Goal: Transaction & Acquisition: Purchase product/service

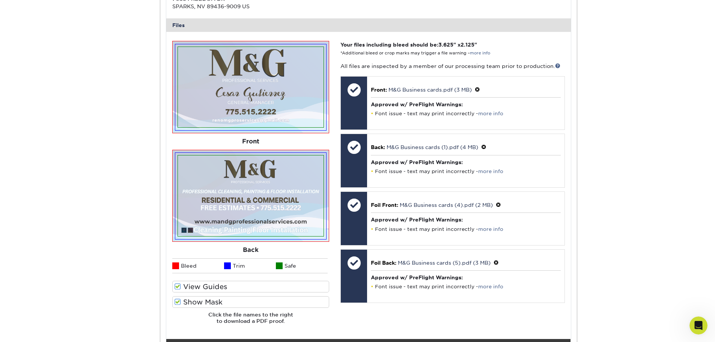
scroll to position [350, 0]
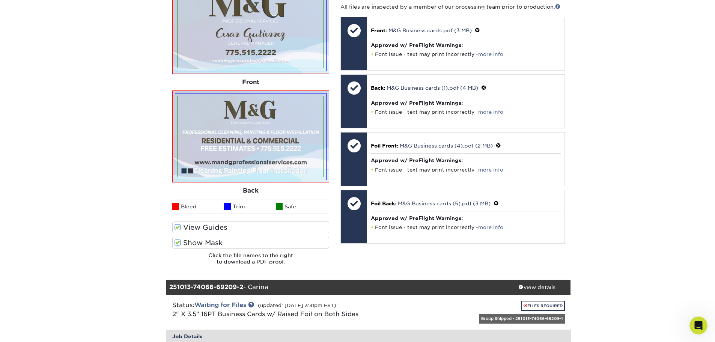
click at [179, 228] on span at bounding box center [178, 227] width 6 height 7
click at [0, 0] on input "View Guides" at bounding box center [0, 0] width 0 height 0
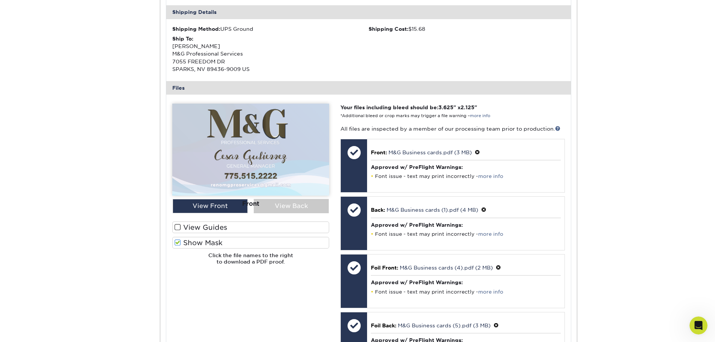
click at [179, 228] on span at bounding box center [178, 227] width 6 height 7
click at [0, 0] on input "View Guides" at bounding box center [0, 0] width 0 height 0
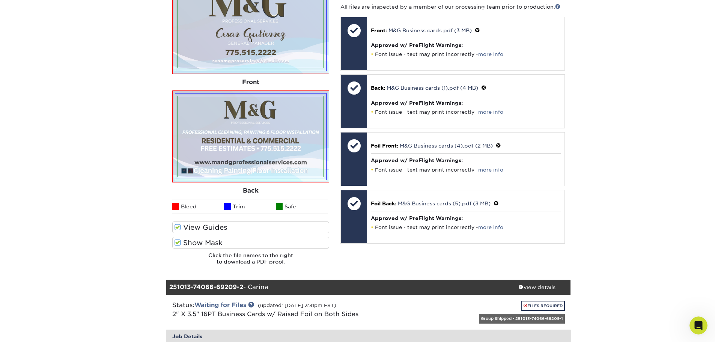
click at [179, 242] on span at bounding box center [178, 242] width 6 height 7
click at [0, 0] on input "Show Mask" at bounding box center [0, 0] width 0 height 0
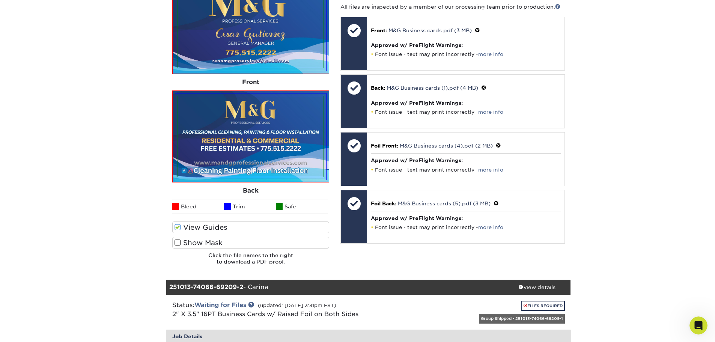
click at [179, 242] on span at bounding box center [178, 242] width 6 height 7
click at [0, 0] on input "Show Mask" at bounding box center [0, 0] width 0 height 0
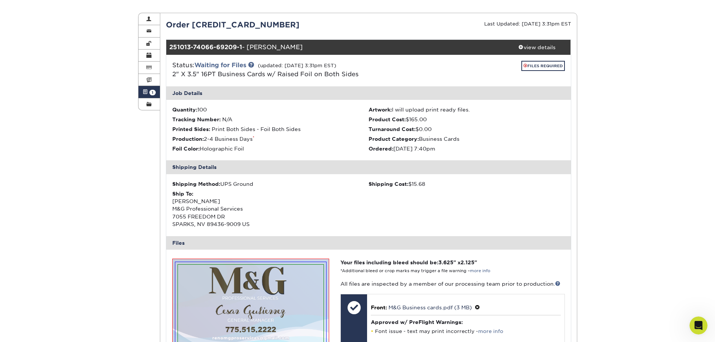
scroll to position [0, 0]
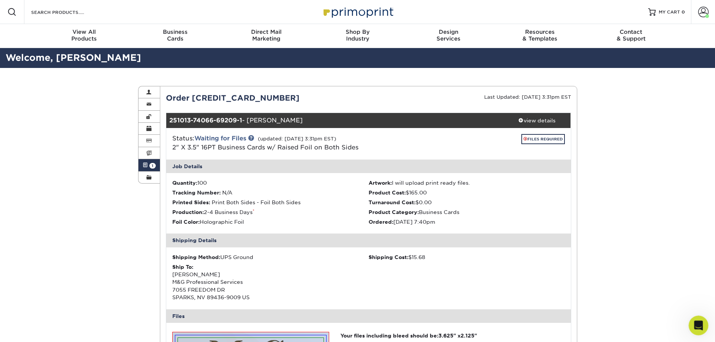
click at [694, 315] on div "Open Intercom Messenger" at bounding box center [697, 324] width 25 height 25
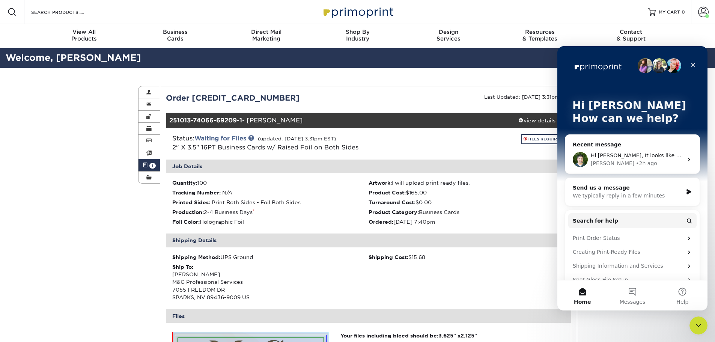
click at [599, 168] on div "Hi Eduardo, It looks like you uploaded similar files which will still not work …" at bounding box center [633, 160] width 134 height 28
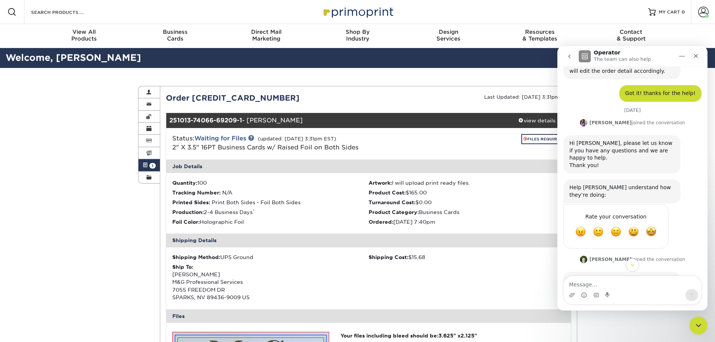
scroll to position [568, 0]
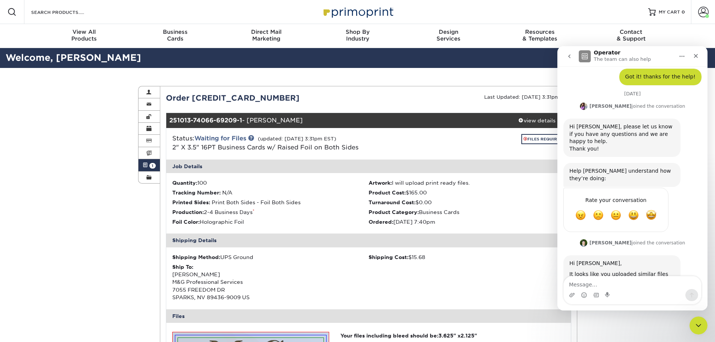
click at [645, 286] on link "Inline Foil" at bounding box center [657, 289] width 25 height 6
click at [644, 279] on link "Raised Foil" at bounding box center [658, 282] width 28 height 6
click at [636, 282] on textarea "Message…" at bounding box center [632, 282] width 137 height 13
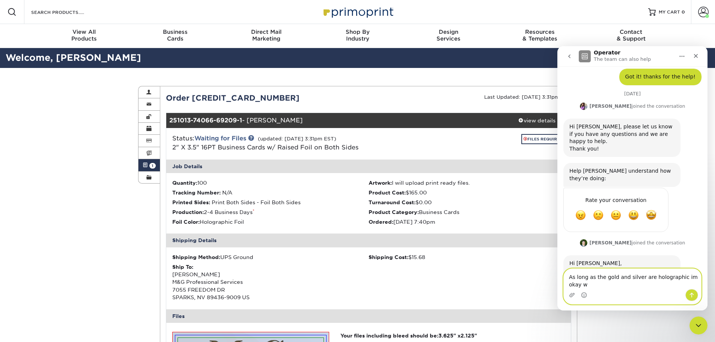
scroll to position [575, 0]
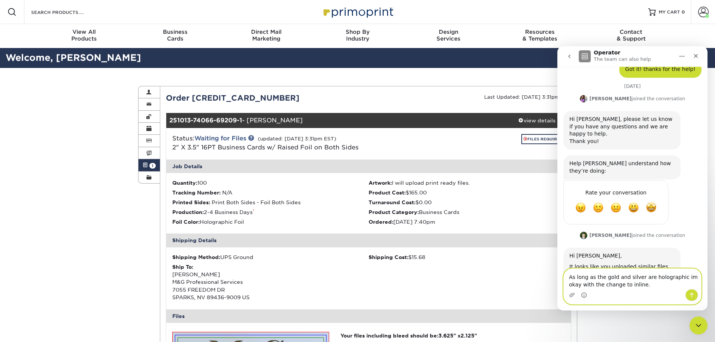
click at [680, 277] on textarea "As long as the gold and silver are holographic im okay with the change to inlin…" at bounding box center [632, 279] width 137 height 20
click at [678, 278] on textarea "As long as the gold and silver are holographic im okay with the change to inlin…" at bounding box center [632, 279] width 137 height 20
type textarea "As long as the gold and silver are holographic I'm okay with the change to inli…"
click at [689, 296] on button "Send a message…" at bounding box center [692, 295] width 13 height 12
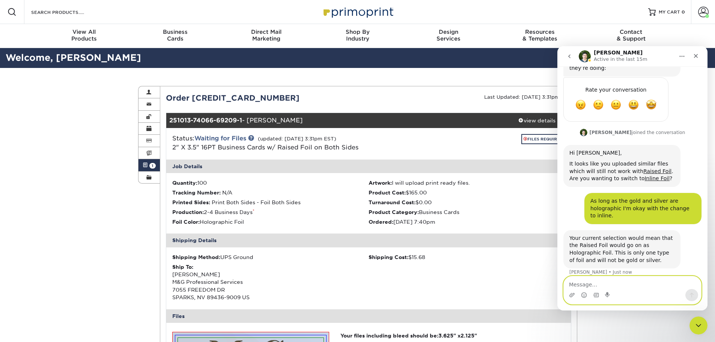
scroll to position [649, 0]
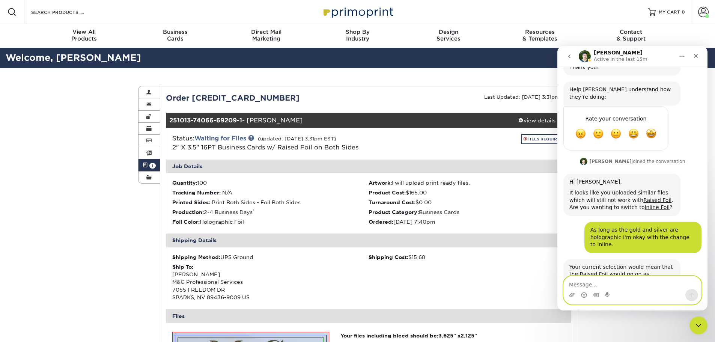
click at [614, 282] on textarea "Message…" at bounding box center [632, 282] width 137 height 13
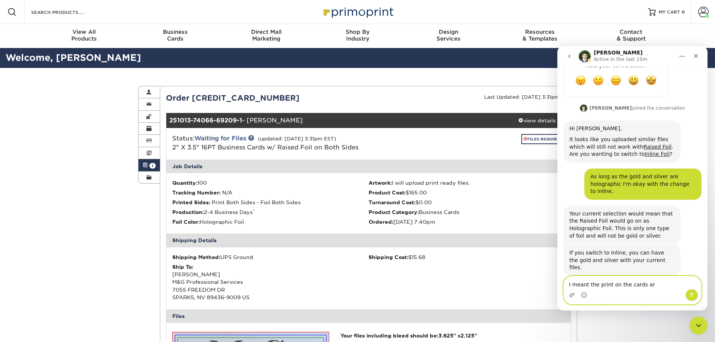
scroll to position [674, 0]
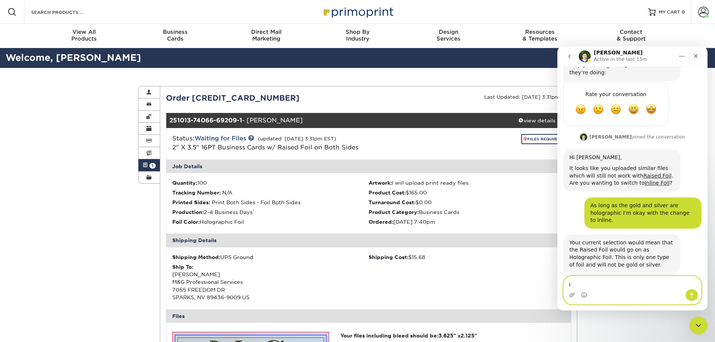
type textarea "I"
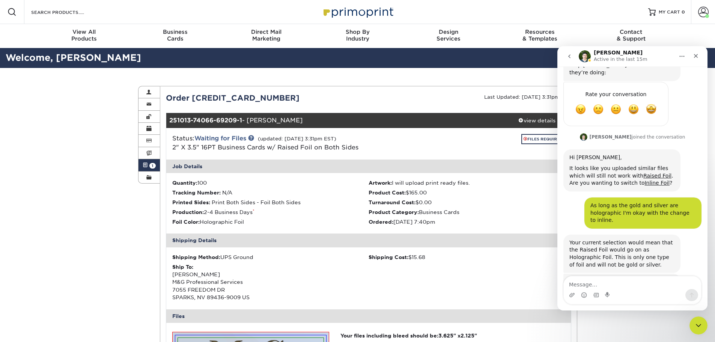
click at [616, 291] on div "Intercom messenger" at bounding box center [632, 295] width 137 height 12
click at [613, 286] on textarea "Message…" at bounding box center [632, 282] width 137 height 13
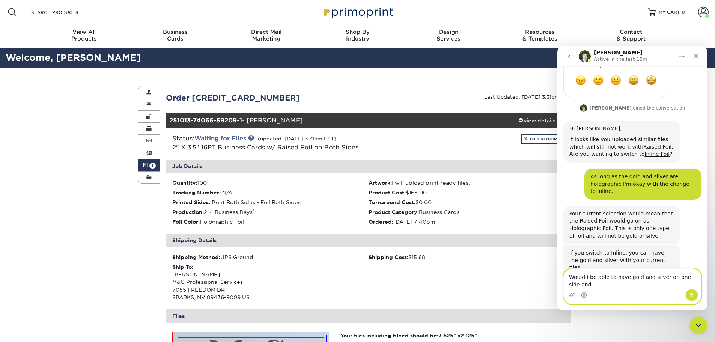
scroll to position [710, 0]
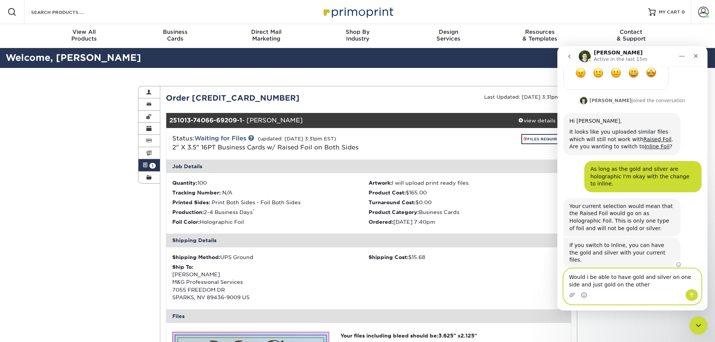
type textarea "Would i be able to have gold and silver on one side and just gold on the other?"
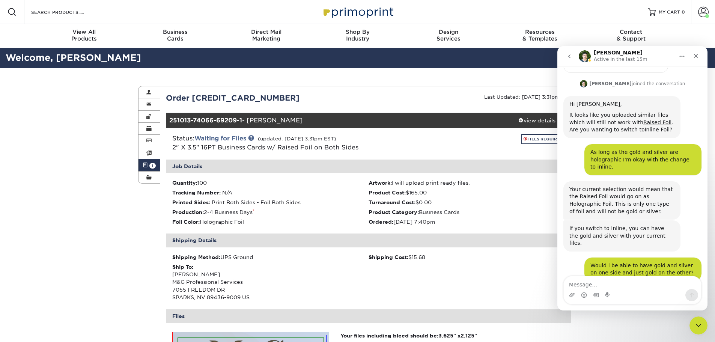
scroll to position [726, 0]
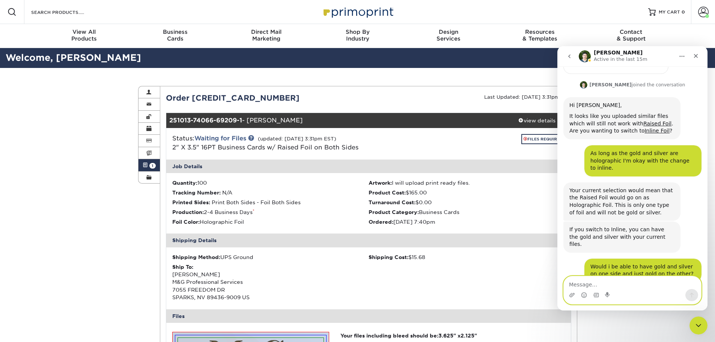
click at [614, 279] on textarea "Message…" at bounding box center [632, 282] width 137 height 13
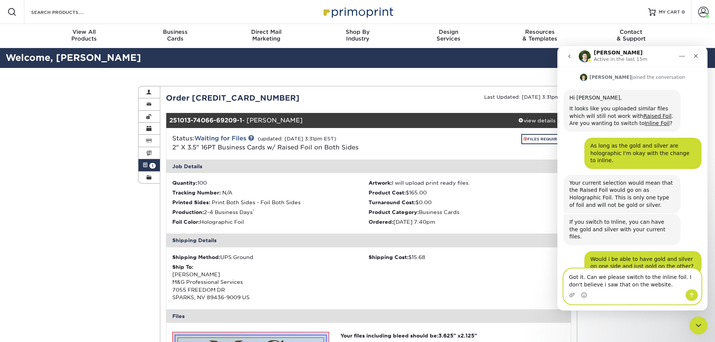
type textarea "Got it. Can we please switch to the inline foil. I don't believe i saw that on …"
click at [688, 293] on button "Send a message…" at bounding box center [692, 295] width 13 height 12
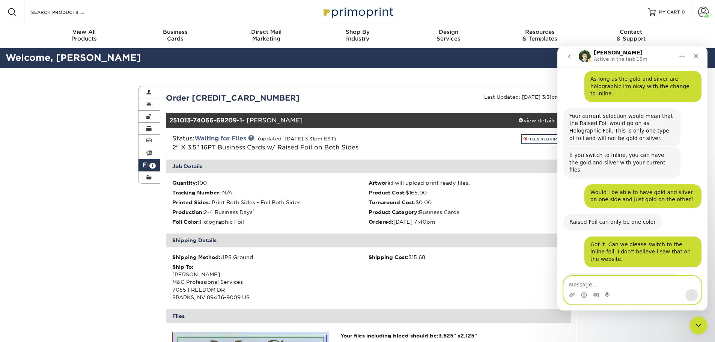
scroll to position [829, 0]
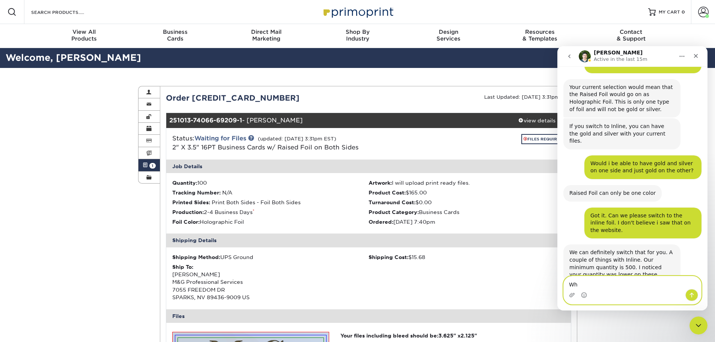
type textarea "W"
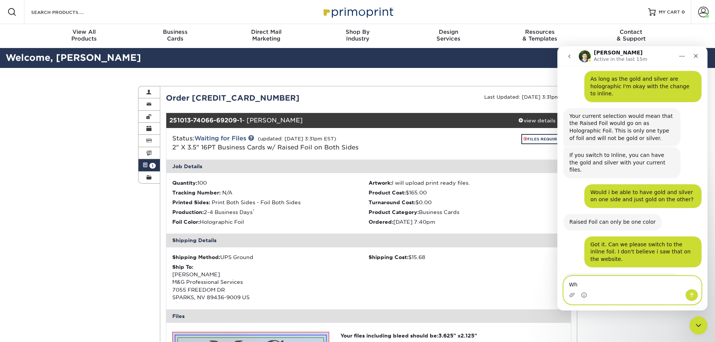
type textarea "W"
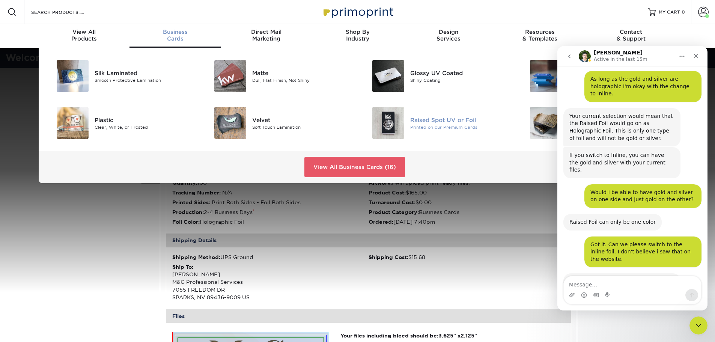
click at [454, 125] on div "Printed on our Premium Cards" at bounding box center [460, 127] width 100 height 6
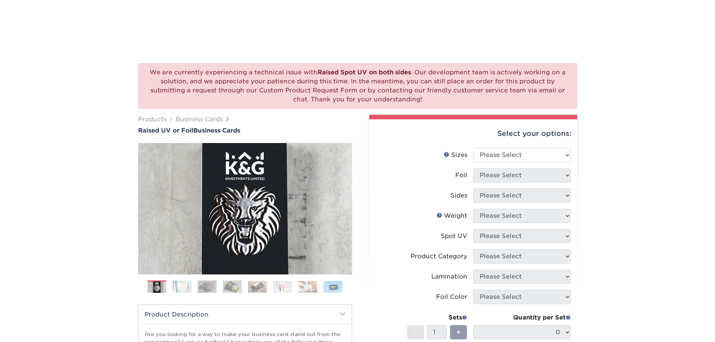
scroll to position [87, 0]
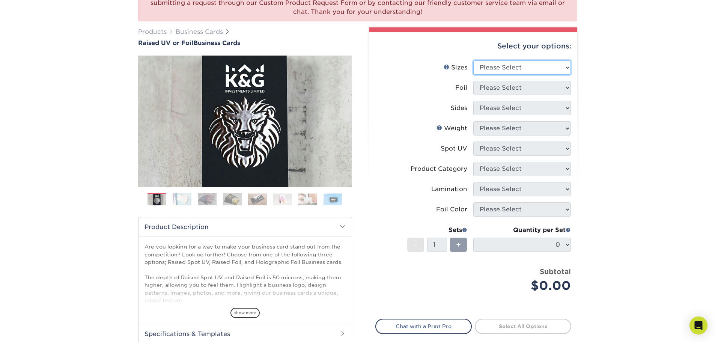
click at [548, 64] on select "Please Select 2" x 3.5" - Standard" at bounding box center [523, 67] width 98 height 14
select select "2.00x3.50"
click at [474, 60] on select "Please Select 2" x 3.5" - Standard" at bounding box center [523, 67] width 98 height 14
click at [546, 85] on select "Please Select No Yes" at bounding box center [523, 88] width 98 height 14
select select "1"
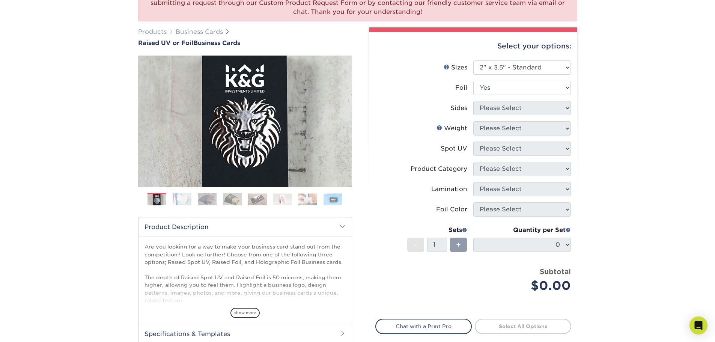
click at [474, 81] on select "Please Select No Yes" at bounding box center [523, 88] width 98 height 14
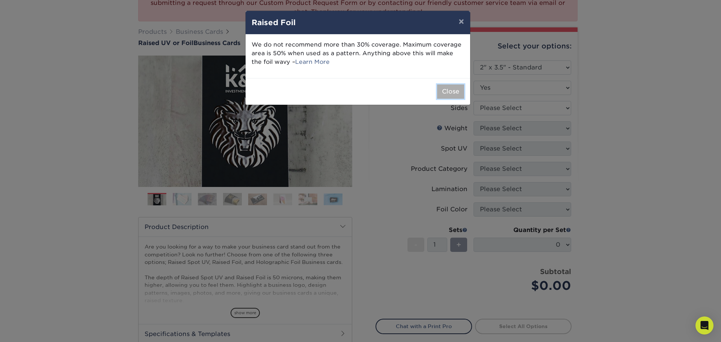
click at [449, 94] on button "Close" at bounding box center [450, 91] width 27 height 14
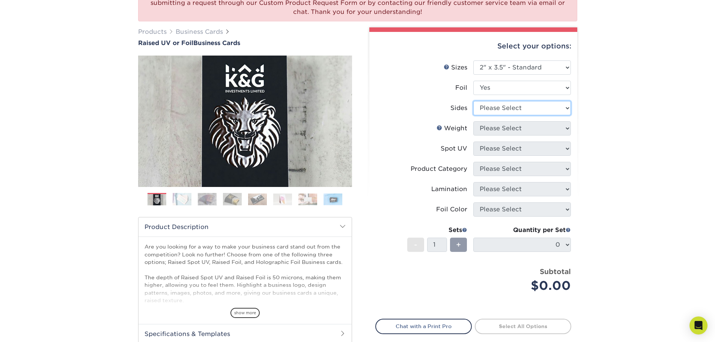
click at [540, 107] on select "Please Select Print Both Sides - Foil Both Sides Print Both Sides - Foil Front …" at bounding box center [523, 108] width 98 height 14
select select "34527644-b4fd-4ffb-9092-1318eefcd9d9"
click at [474, 101] on select "Please Select Print Both Sides - Foil Both Sides Print Both Sides - Foil Front …" at bounding box center [523, 108] width 98 height 14
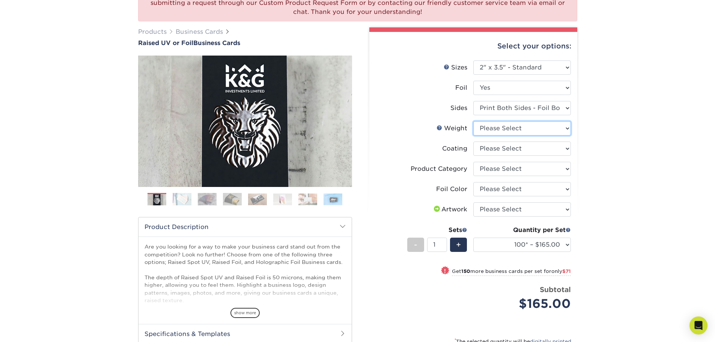
click at [563, 133] on select "Please Select 16PT" at bounding box center [523, 128] width 98 height 14
select select "16PT"
click at [474, 121] on select "Please Select 16PT" at bounding box center [523, 128] width 98 height 14
click at [553, 151] on select at bounding box center [523, 149] width 98 height 14
select select "3e7618de-abca-4bda-9f97-8b9129e913d8"
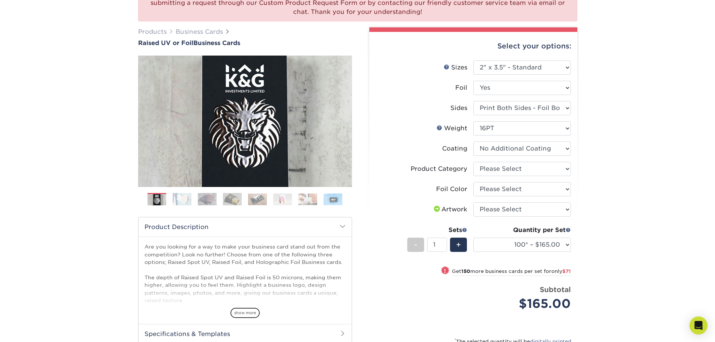
click at [474, 142] on select at bounding box center [523, 149] width 98 height 14
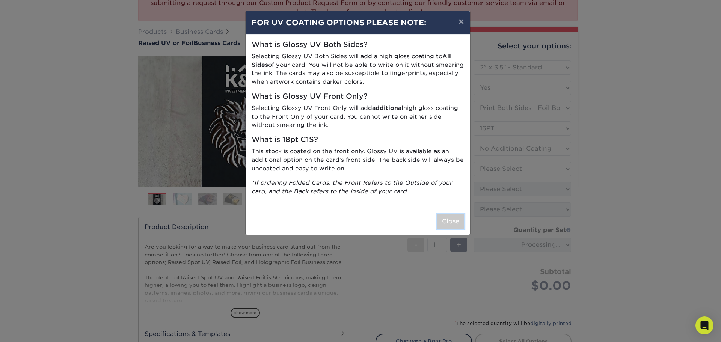
drag, startPoint x: 451, startPoint y: 224, endPoint x: 516, endPoint y: 200, distance: 70.0
click at [451, 224] on button "Close" at bounding box center [450, 221] width 27 height 14
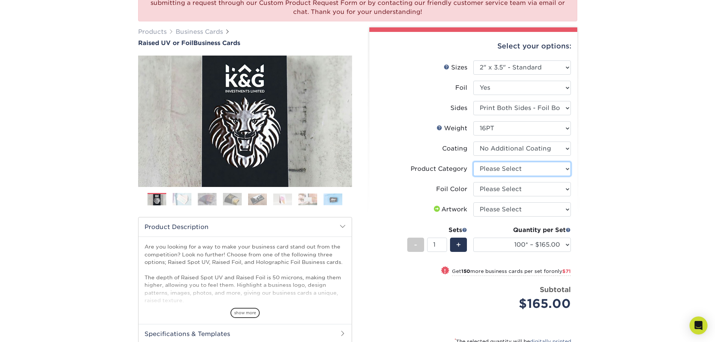
click at [566, 169] on select "Please Select Business Cards" at bounding box center [523, 169] width 98 height 14
select select "3b5148f1-0588-4f88-a218-97bcfdce65c1"
click at [474, 162] on select "Please Select Business Cards" at bounding box center [523, 169] width 98 height 14
click at [566, 190] on select "Please Select Silver Foil Gold Foil Holographic Foil" at bounding box center [523, 189] width 98 height 14
click at [474, 182] on select "Please Select Silver Foil Gold Foil Holographic Foil" at bounding box center [523, 189] width 98 height 14
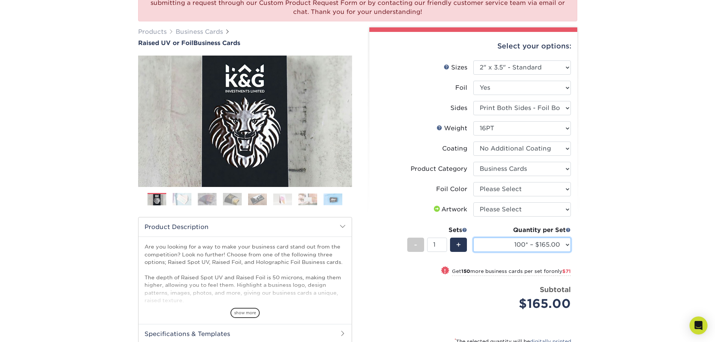
click at [566, 244] on select "100* – $165.00 250* – $236.00 500* – $319.00" at bounding box center [523, 245] width 98 height 14
select select "500* – $319.00"
click at [474, 238] on select "100* – $165.00 250* – $236.00 500* – $319.00" at bounding box center [523, 245] width 98 height 14
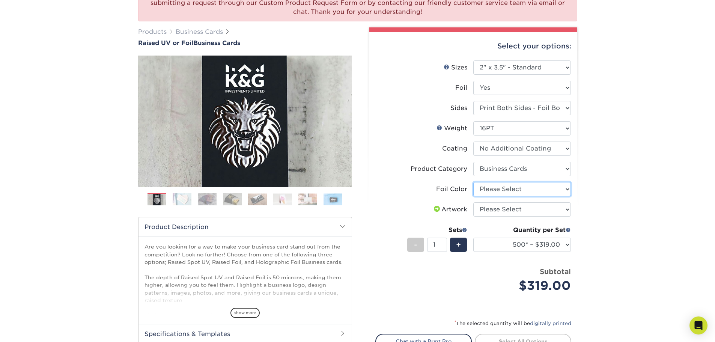
click at [550, 189] on select "Please Select Silver Foil Gold Foil Holographic Foil" at bounding box center [523, 189] width 98 height 14
click at [474, 182] on select "Please Select Silver Foil Gold Foil Holographic Foil" at bounding box center [523, 189] width 98 height 14
click at [554, 195] on select "Please Select Silver Foil Gold Foil Holographic Foil" at bounding box center [523, 189] width 98 height 14
select select "070be916-f238-4bbb-84b5-b64a15a64c9f"
click at [474, 182] on select "Please Select Silver Foil Gold Foil Holographic Foil" at bounding box center [523, 189] width 98 height 14
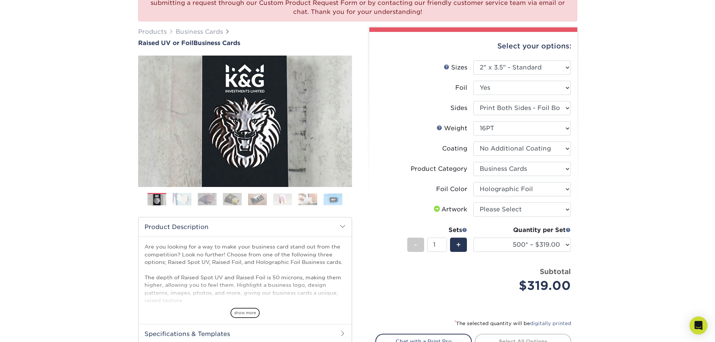
click at [554, 176] on li "Product Category Please Select Business Cards" at bounding box center [473, 172] width 195 height 20
click at [554, 168] on select "Please Select Business Cards" at bounding box center [523, 169] width 98 height 14
click at [598, 200] on div "We are currently experiencing a technical issue with Raised Spot UV on both sid…" at bounding box center [357, 191] width 715 height 461
click at [564, 213] on select "Please Select I will upload files I need a design - $100" at bounding box center [523, 209] width 98 height 14
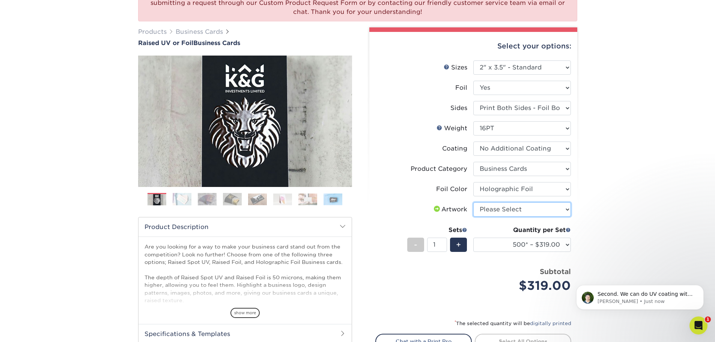
scroll to position [0, 0]
click at [697, 321] on icon "Open Intercom Messenger" at bounding box center [698, 324] width 12 height 12
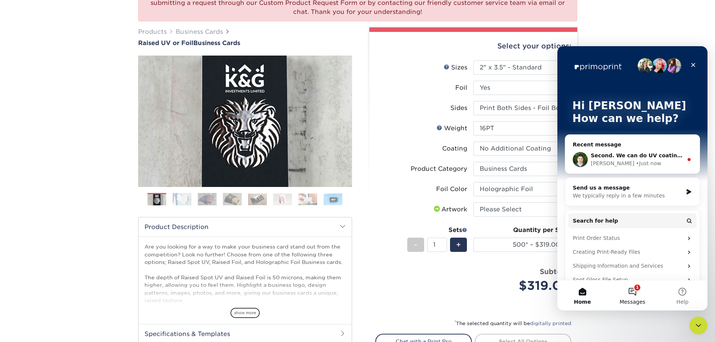
click at [633, 296] on button "1 Messages" at bounding box center [633, 295] width 50 height 30
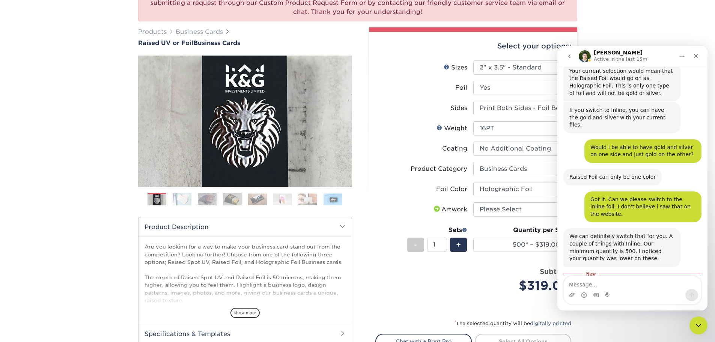
scroll to position [175, 0]
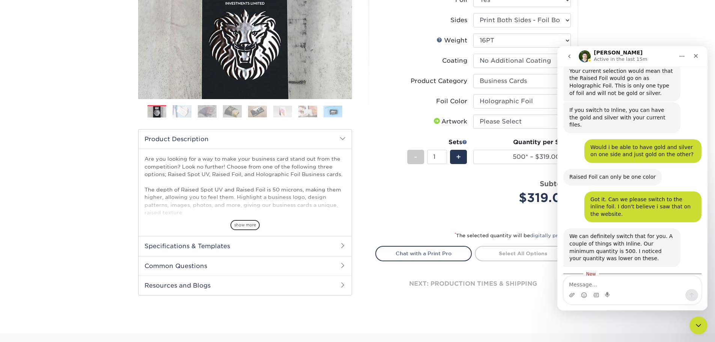
click at [616, 281] on textarea "Message…" at bounding box center [632, 282] width 137 height 13
type textarea "I"
click at [576, 284] on textarea "I dont believe they want that many cards." at bounding box center [632, 282] width 137 height 13
click at [670, 282] on textarea "I don't believe they want that many cards." at bounding box center [632, 282] width 137 height 13
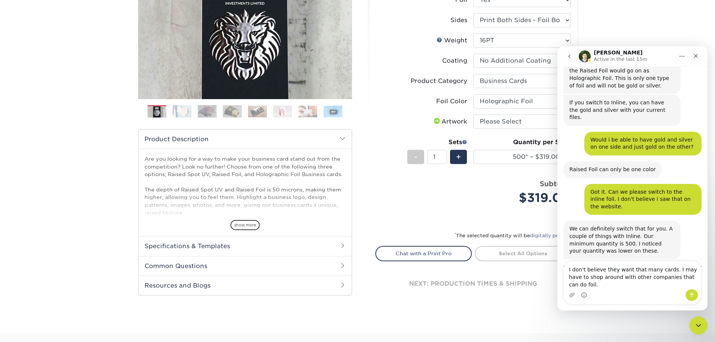
type textarea "I don't believe they want that many cards. I may have to shop around with other…"
click at [689, 296] on icon "Send a message…" at bounding box center [692, 295] width 6 height 6
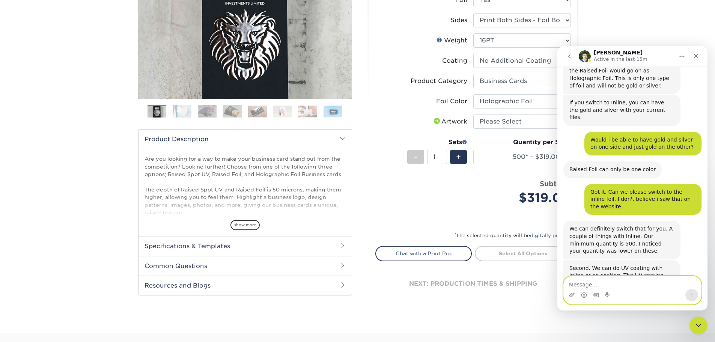
scroll to position [869, 0]
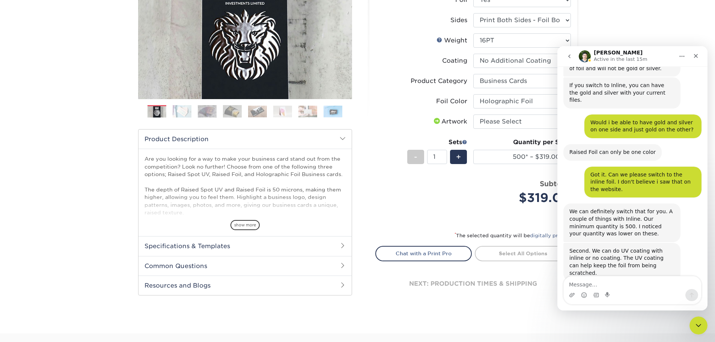
click at [534, 330] on div at bounding box center [357, 331] width 715 height 3
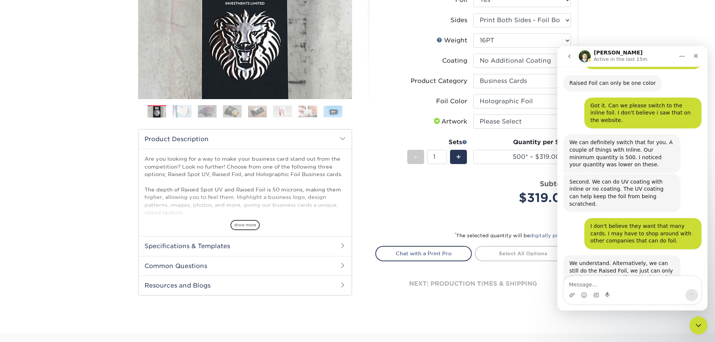
scroll to position [967, 0]
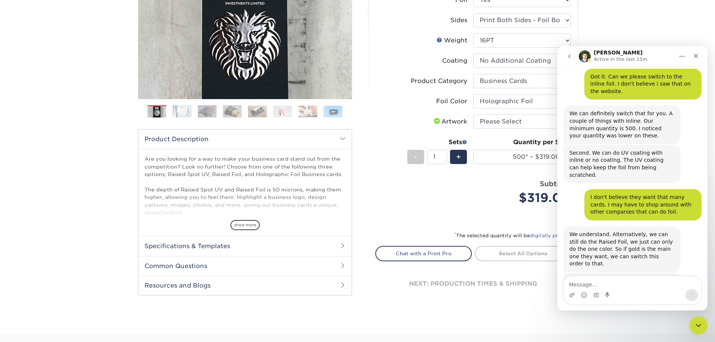
click at [186, 111] on img at bounding box center [182, 111] width 19 height 13
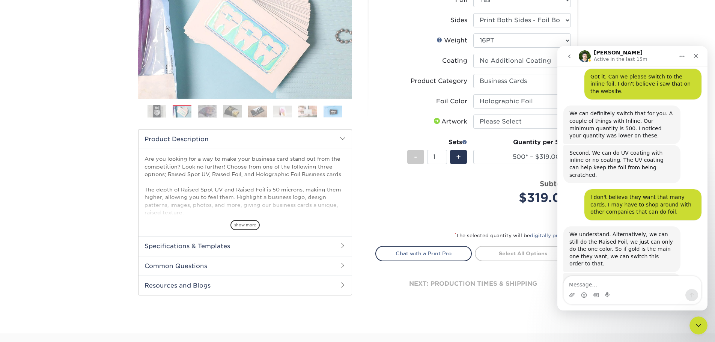
click at [201, 113] on img at bounding box center [207, 111] width 19 height 13
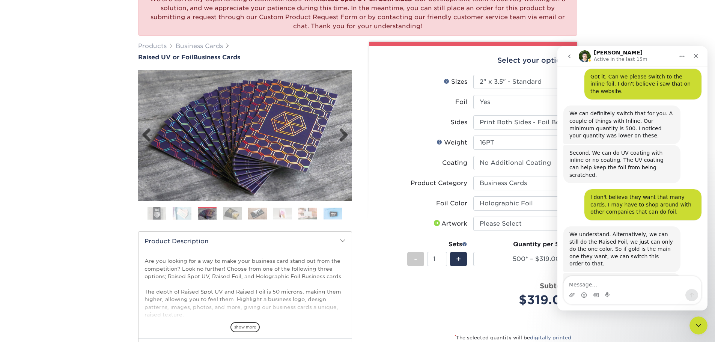
scroll to position [87, 0]
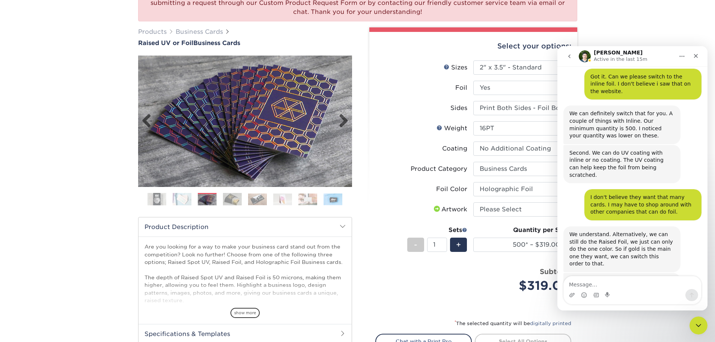
click at [262, 125] on img at bounding box center [245, 121] width 214 height 148
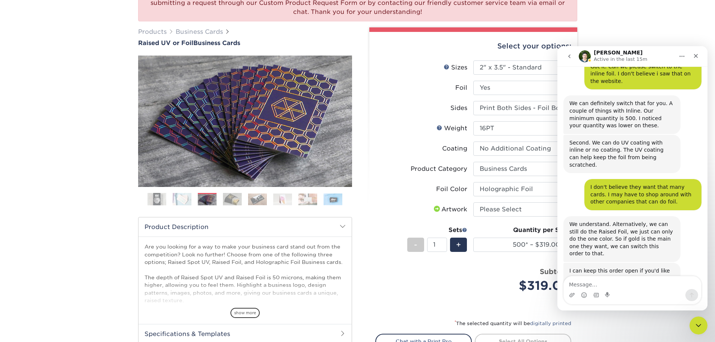
click at [235, 199] on img at bounding box center [232, 199] width 19 height 13
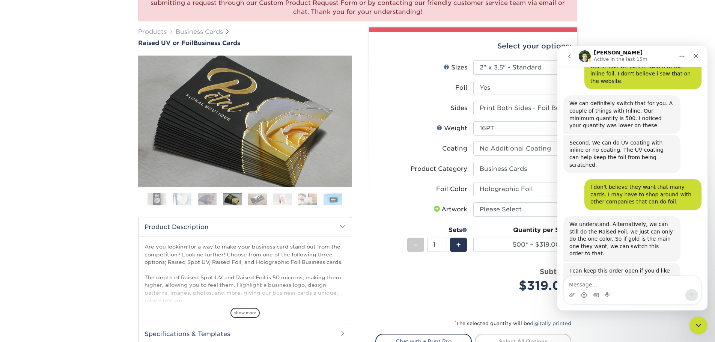
click at [253, 198] on img at bounding box center [257, 199] width 19 height 12
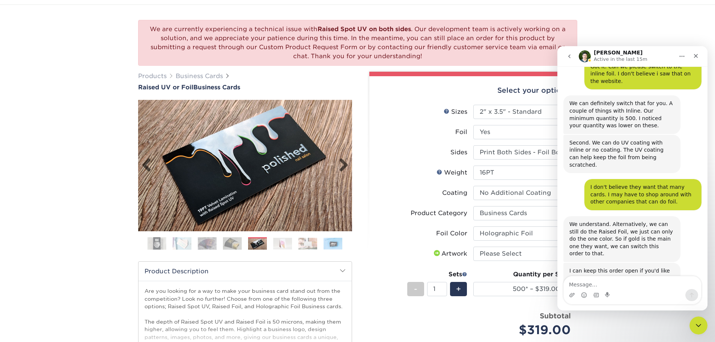
scroll to position [87, 0]
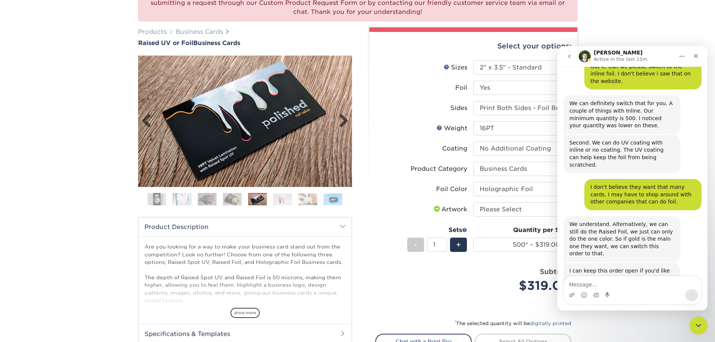
click at [230, 99] on img at bounding box center [245, 121] width 214 height 131
click at [282, 198] on img at bounding box center [282, 199] width 19 height 12
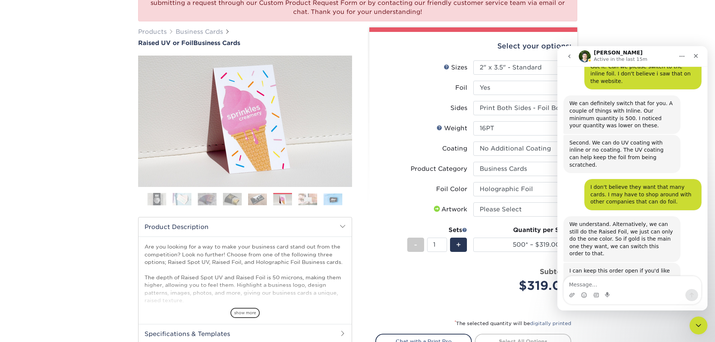
click at [303, 201] on img at bounding box center [308, 199] width 19 height 12
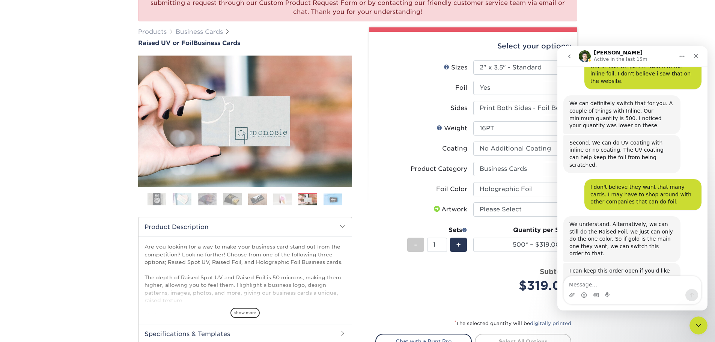
click at [333, 200] on img at bounding box center [333, 199] width 19 height 12
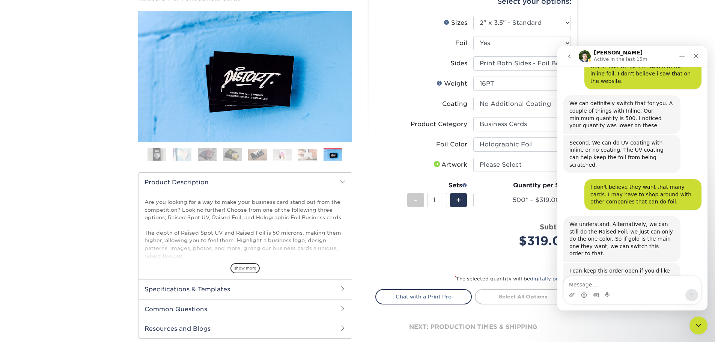
scroll to position [0, 0]
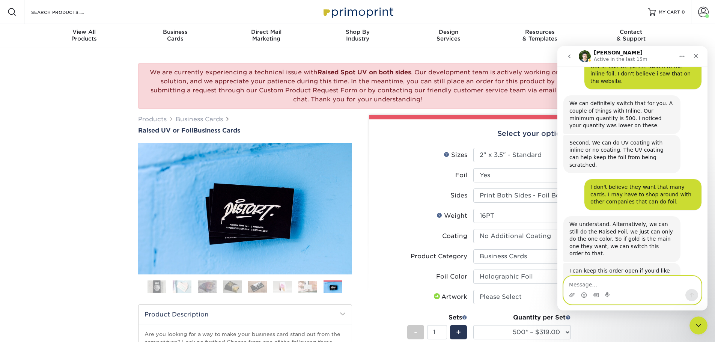
click at [628, 282] on textarea "Message…" at bounding box center [632, 282] width 137 height 13
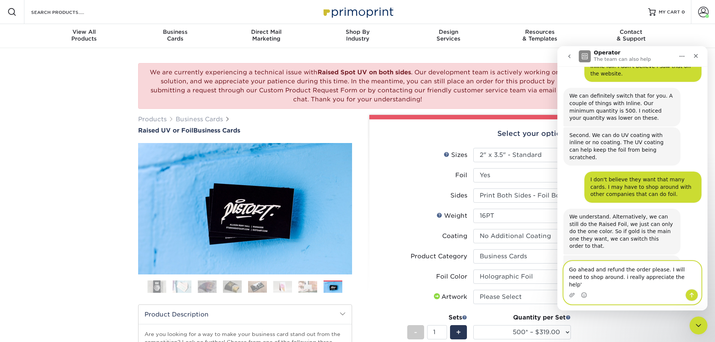
type textarea "Go ahead and refund the order please. I will need to shop around. i really appr…"
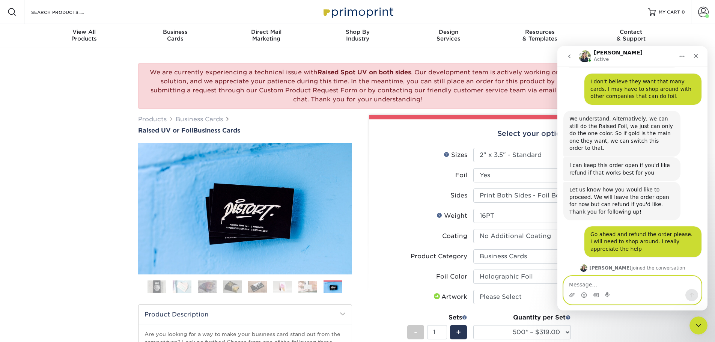
scroll to position [1083, 0]
type textarea "H"
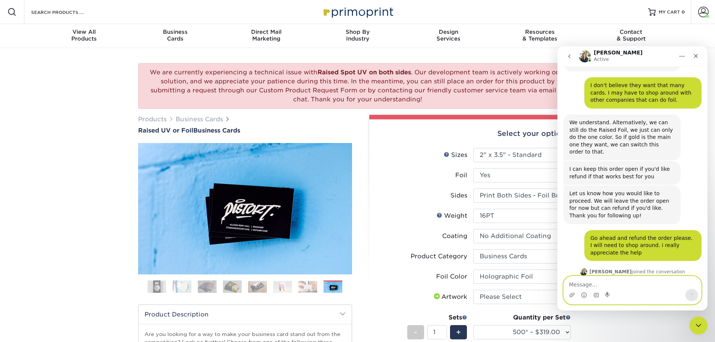
scroll to position [1078, 0]
type textarea "Hello [PERSON_NAME], thank you!"
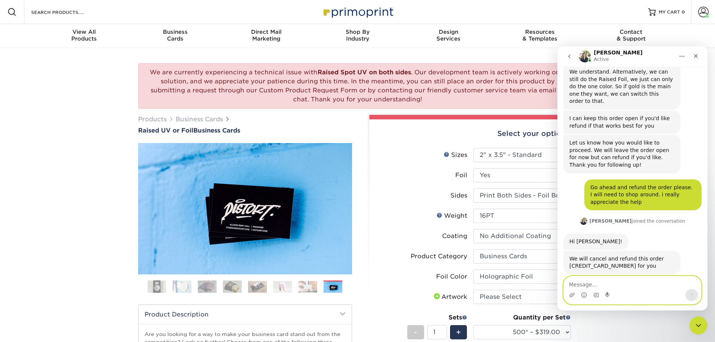
scroll to position [1145, 0]
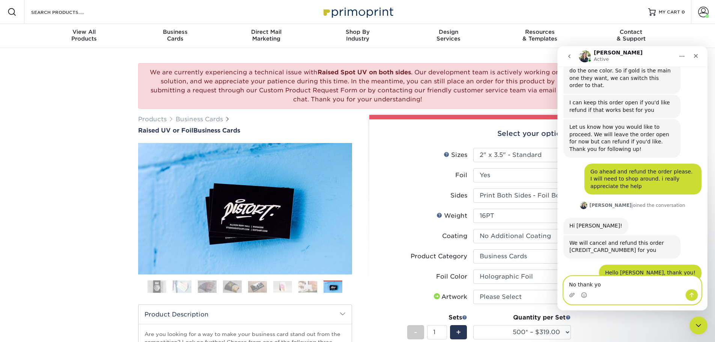
type textarea "No thank you"
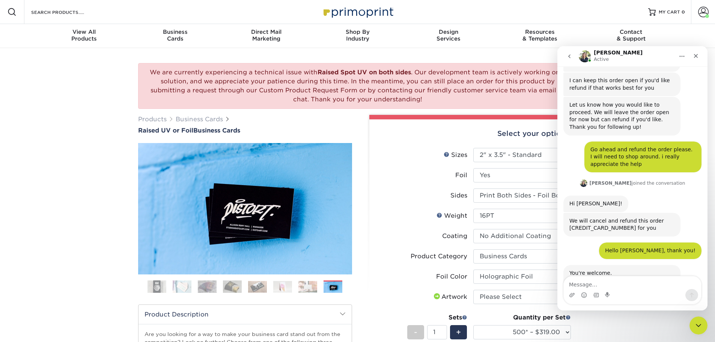
click at [574, 56] on button "go back" at bounding box center [570, 56] width 14 height 14
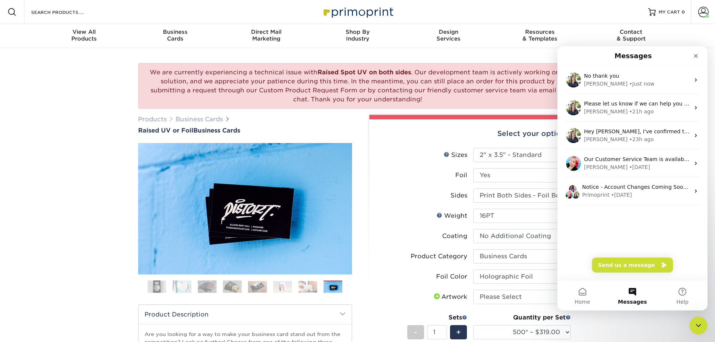
scroll to position [0, 0]
click at [695, 57] on icon "Close" at bounding box center [696, 56] width 4 height 4
